Goal: Information Seeking & Learning: Learn about a topic

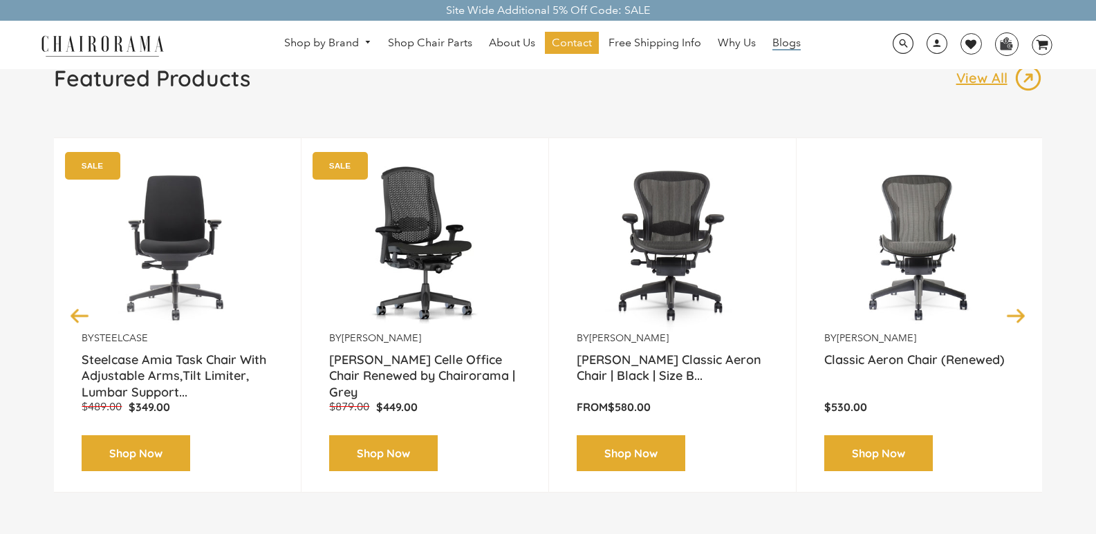
scroll to position [138, 0]
click at [778, 46] on span "Blogs" at bounding box center [786, 43] width 28 height 15
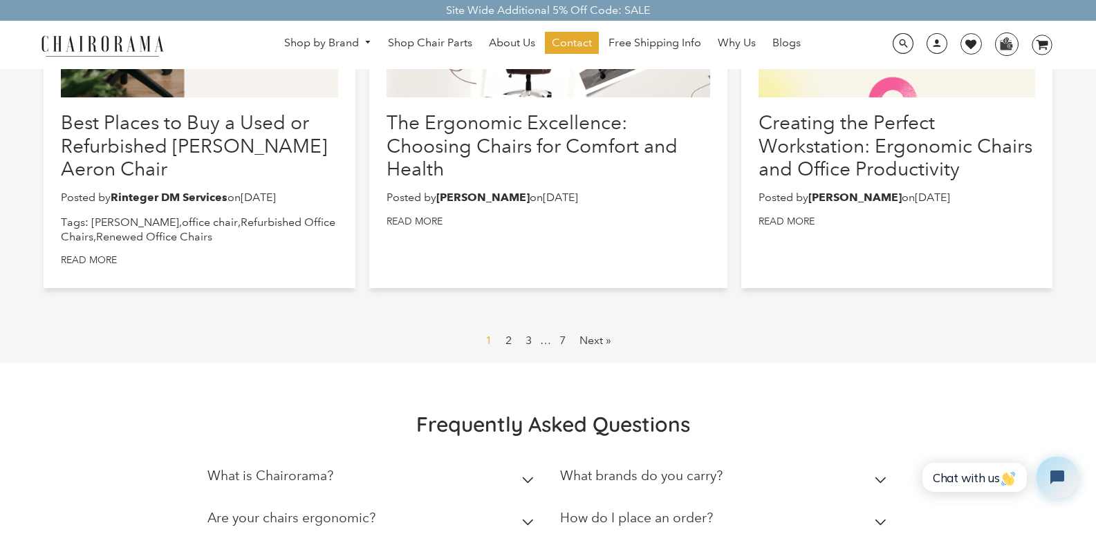
scroll to position [830, 0]
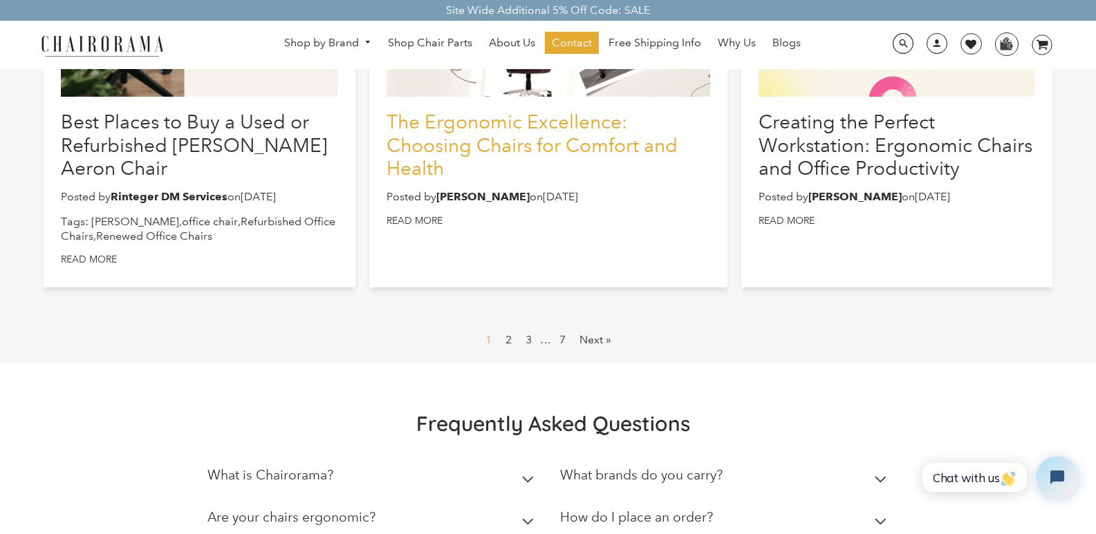
click at [533, 137] on link "The Ergonomic Excellence: Choosing Chairs for Comfort and Health" at bounding box center [531, 145] width 291 height 69
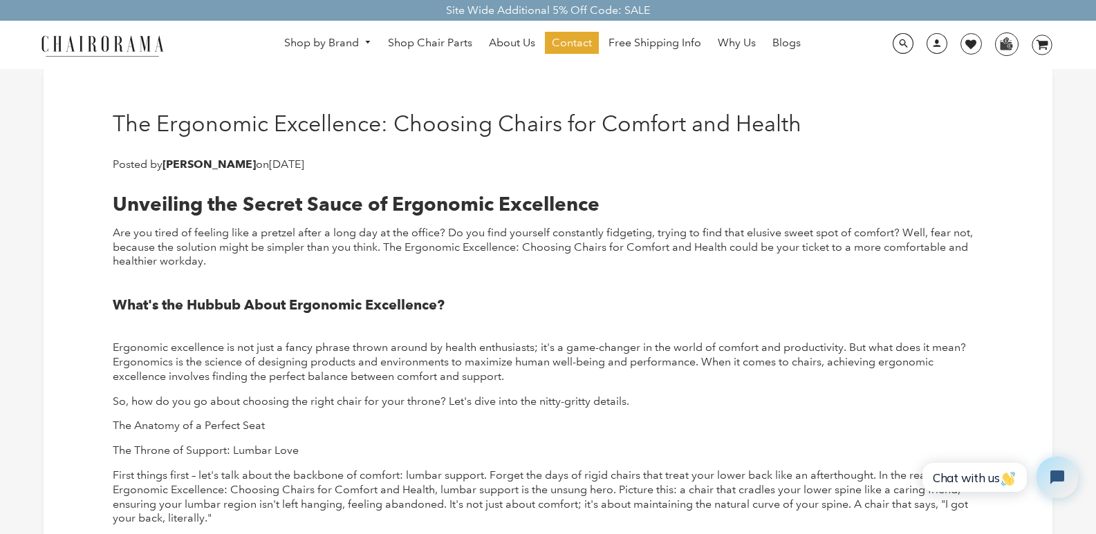
click at [116, 117] on h1 "The Ergonomic Excellence: Choosing Chairs for Comfort and Health" at bounding box center [457, 124] width 688 height 26
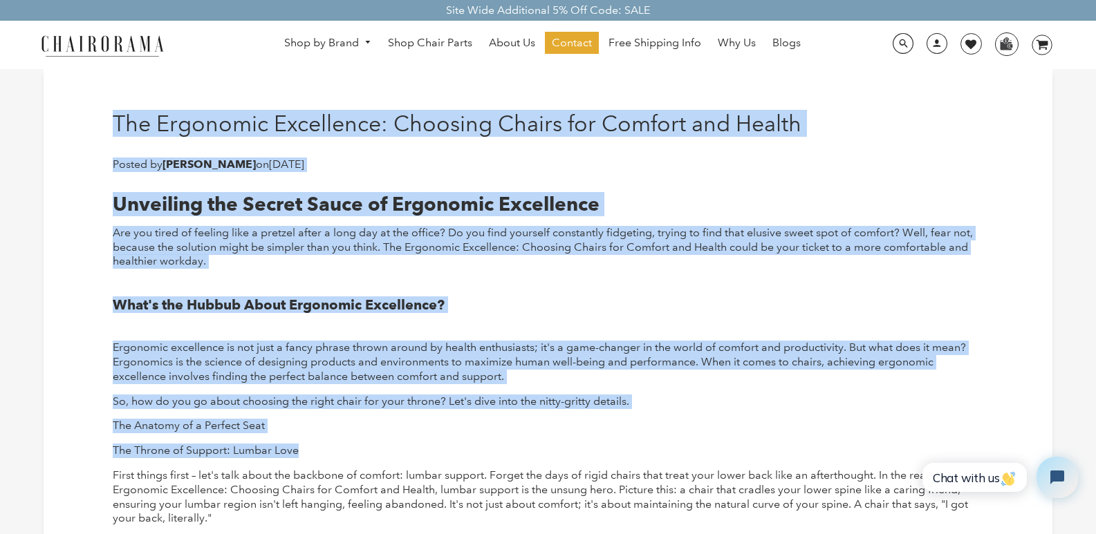
drag, startPoint x: 116, startPoint y: 117, endPoint x: 694, endPoint y: 440, distance: 661.9
click at [709, 195] on h2 "Unveiling the Secret Sauce of Ergonomic Excellence" at bounding box center [548, 205] width 870 height 24
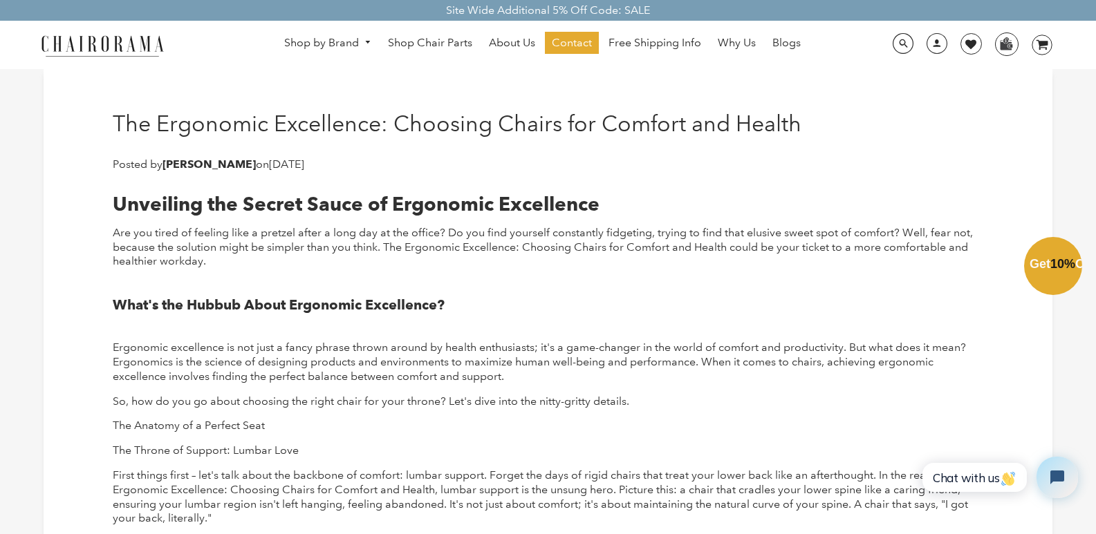
click at [818, 118] on div "Close dialog Exclusive Offer: Enjoy 10% Off! Get Your Coupon Code Now. Sign up …" at bounding box center [548, 266] width 1096 height 534
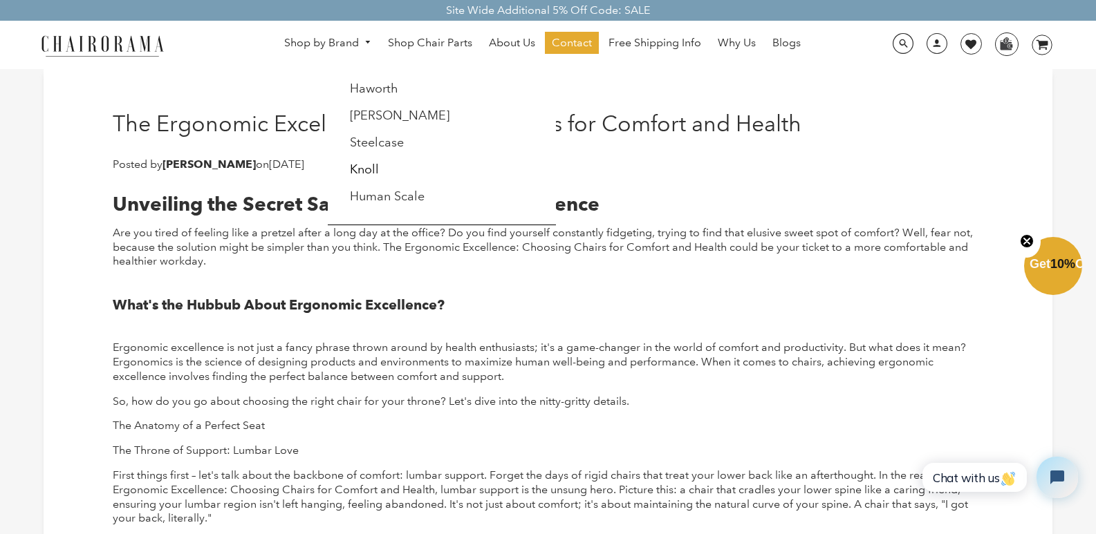
click at [319, 40] on link "Shop by Brand" at bounding box center [327, 42] width 101 height 21
click at [289, 44] on link "Shop by Brand" at bounding box center [327, 42] width 101 height 21
click at [341, 53] on link "Shop by Brand" at bounding box center [327, 42] width 101 height 21
click at [368, 39] on span "DesktopNavigation" at bounding box center [365, 42] width 12 height 9
click at [361, 39] on span "DesktopNavigation" at bounding box center [365, 42] width 12 height 9
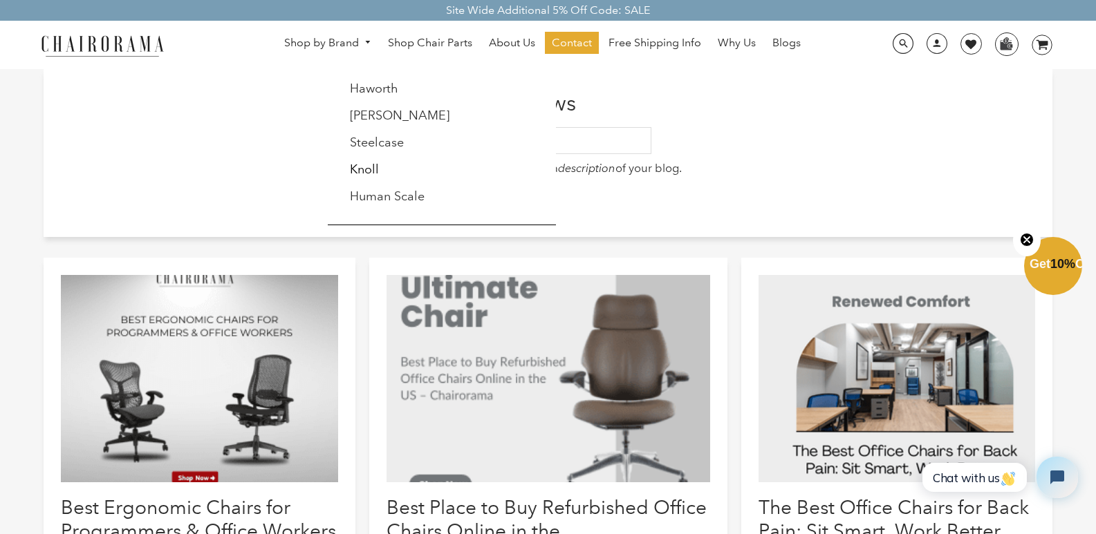
click at [323, 41] on link "Shop by Brand" at bounding box center [327, 42] width 101 height 21
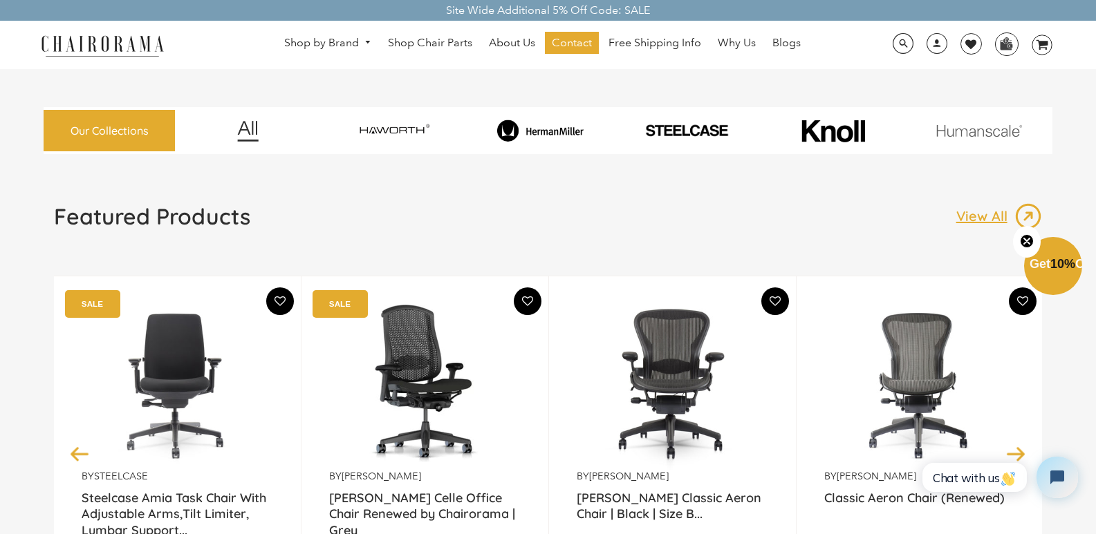
click at [723, 59] on div "Shop by Brand [GEOGRAPHIC_DATA] [PERSON_NAME] Steelcase [PERSON_NAME] Human Sca…" at bounding box center [548, 45] width 1096 height 48
click at [782, 35] on link "Blogs" at bounding box center [786, 43] width 42 height 22
